Goal: Check status: Check status

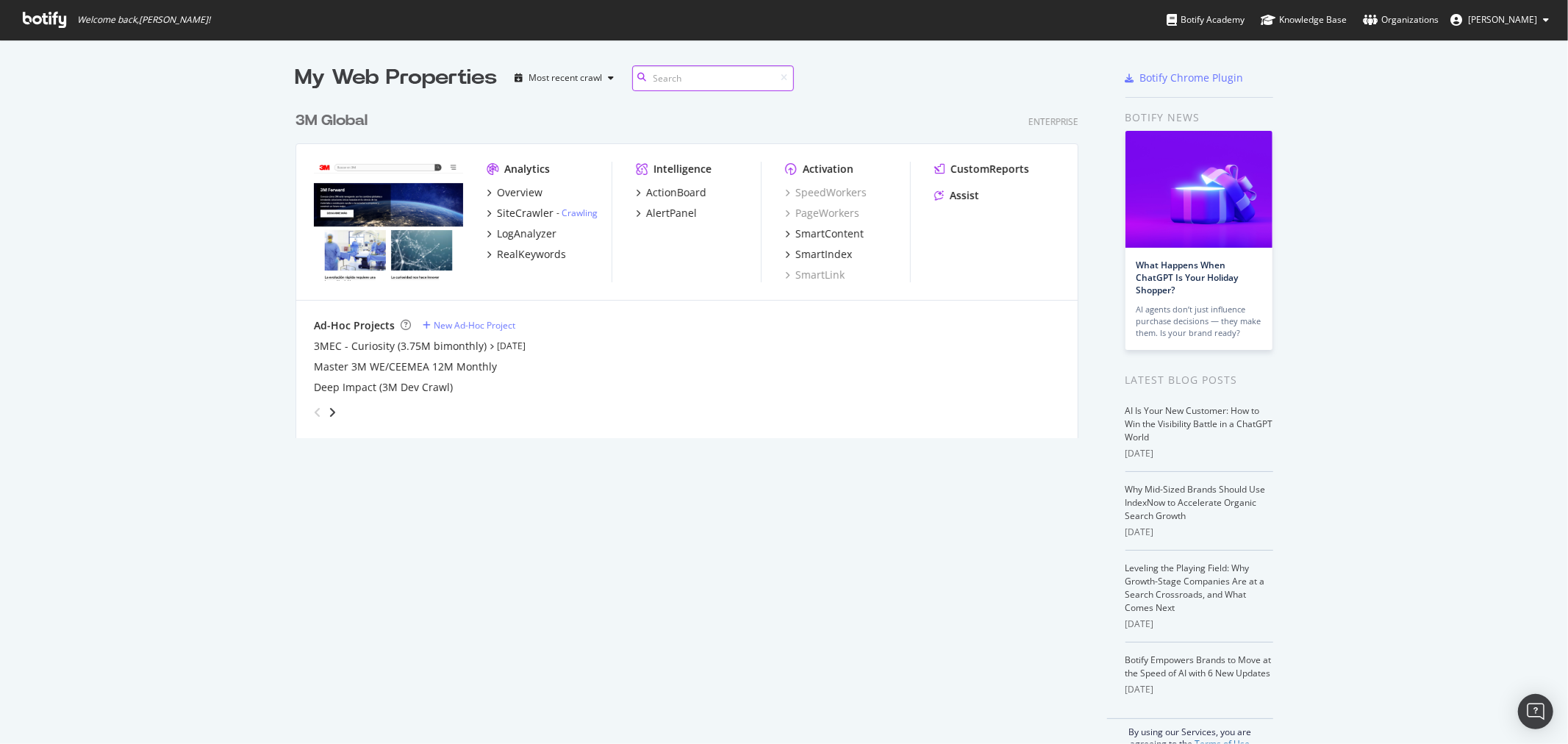
scroll to position [334, 782]
click at [339, 117] on div "3M Global" at bounding box center [331, 121] width 72 height 22
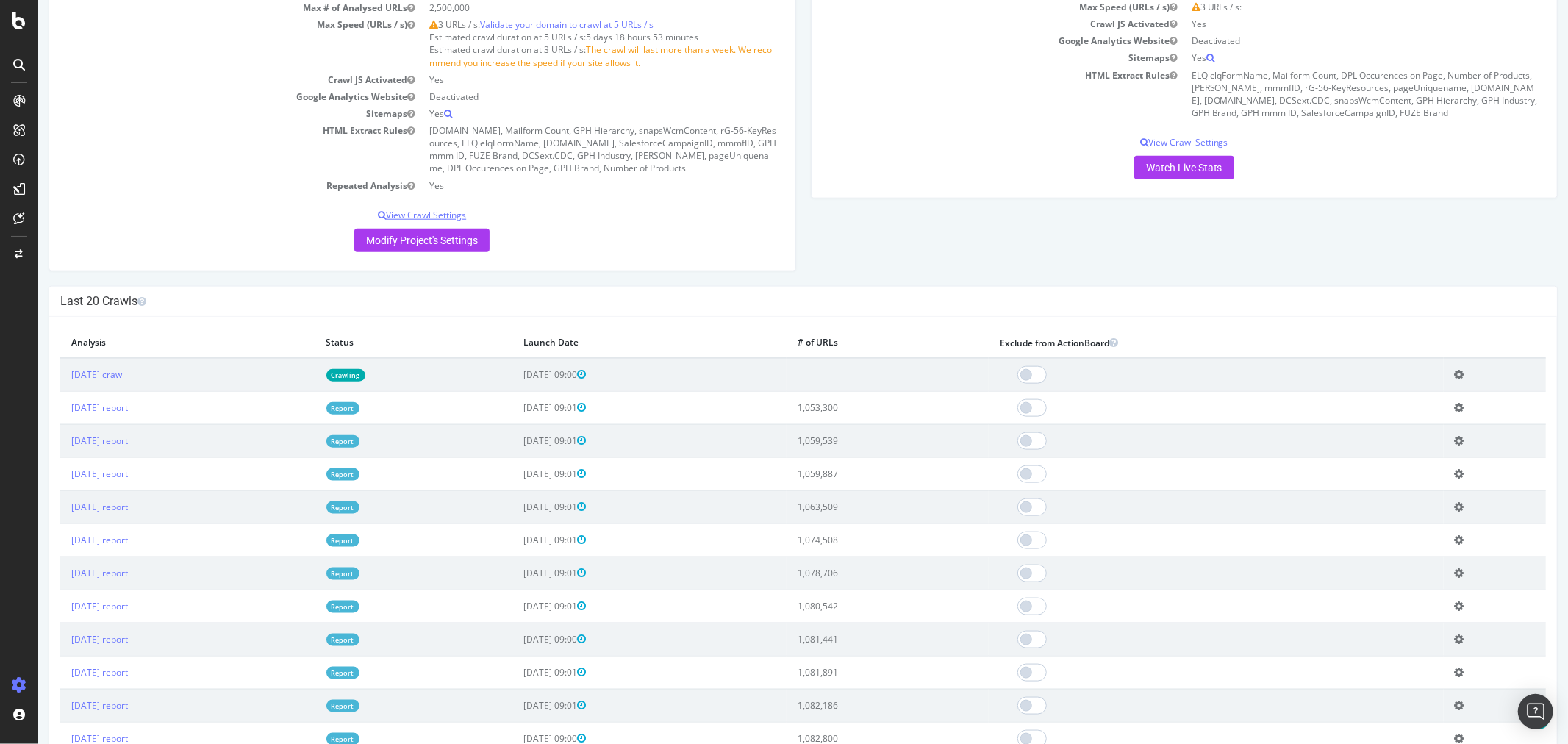
scroll to position [1306, 0]
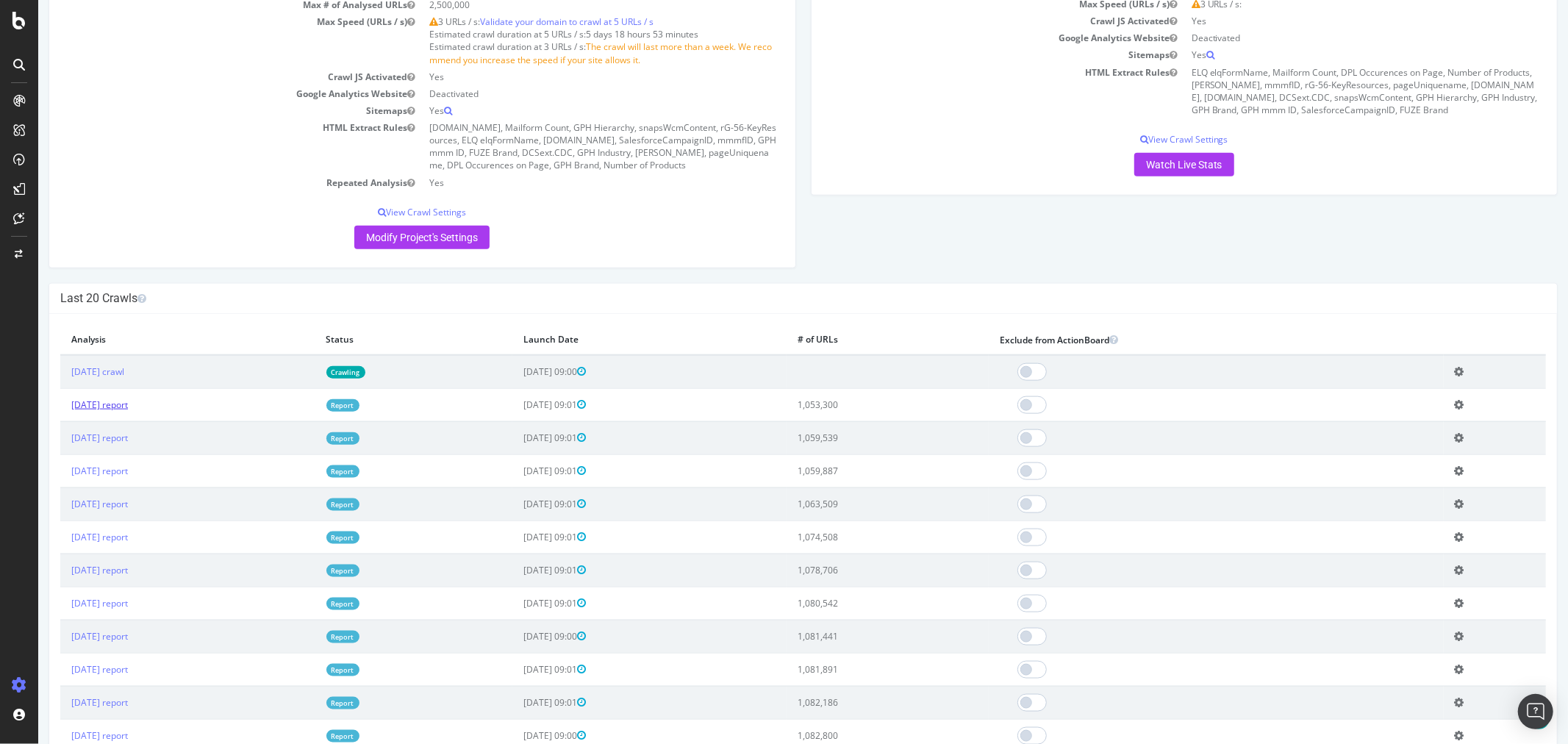
click at [127, 411] on link "[DATE] report" at bounding box center [99, 405] width 56 height 13
